Goal: Task Accomplishment & Management: Manage account settings

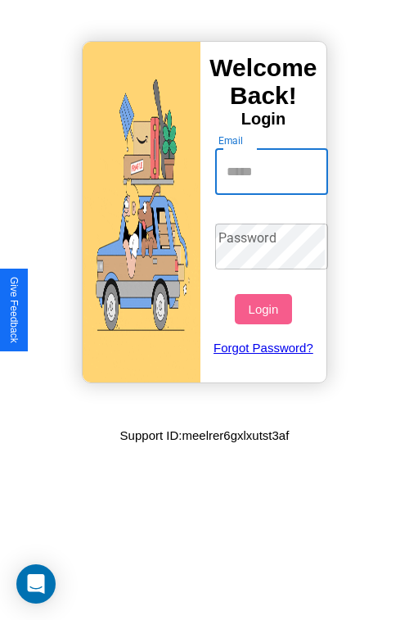
click at [273, 171] on input "Email" at bounding box center [272, 172] width 114 height 46
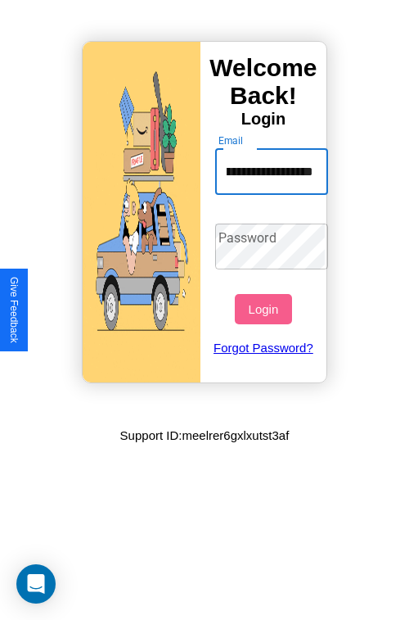
scroll to position [0, 54]
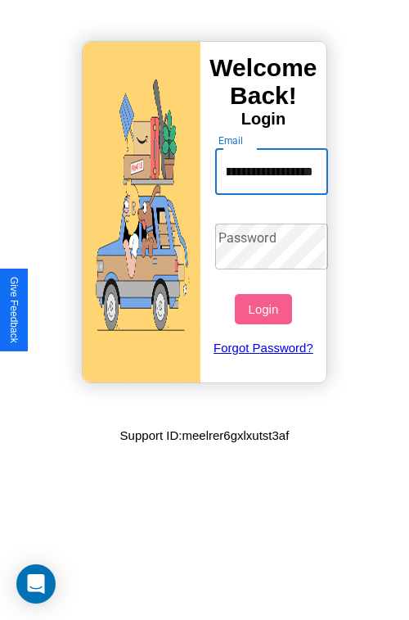
type input "**********"
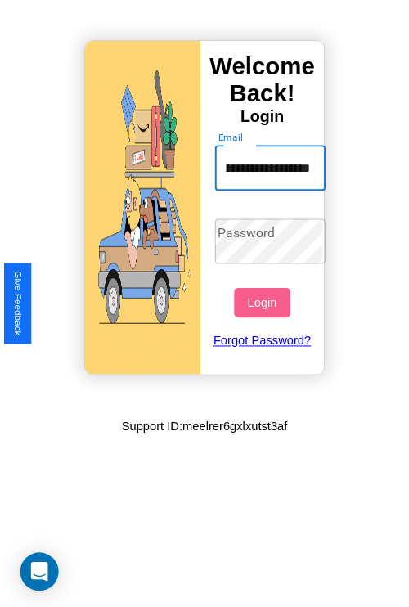
scroll to position [0, 0]
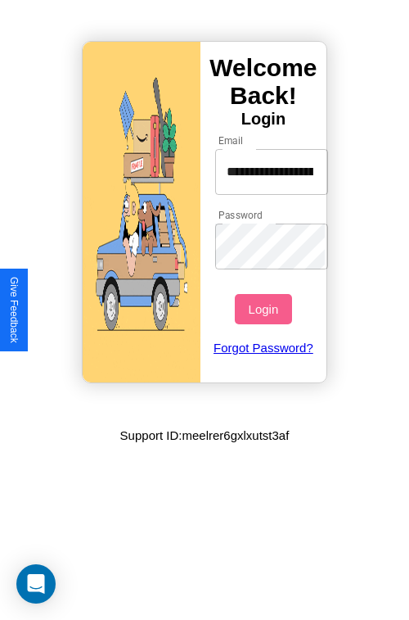
click at [265, 309] on button "Login" at bounding box center [263, 309] width 56 height 30
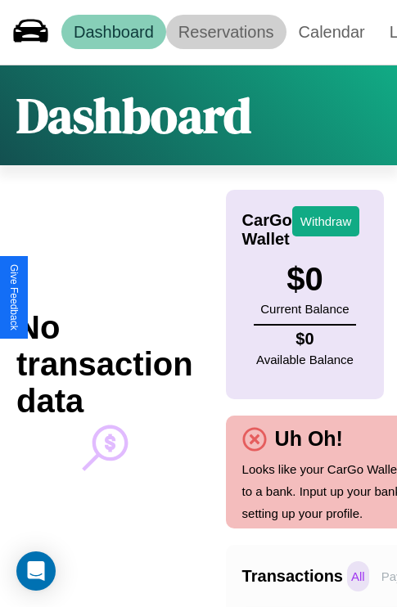
click at [226, 32] on link "Reservations" at bounding box center [226, 32] width 120 height 34
